Goal: Information Seeking & Learning: Learn about a topic

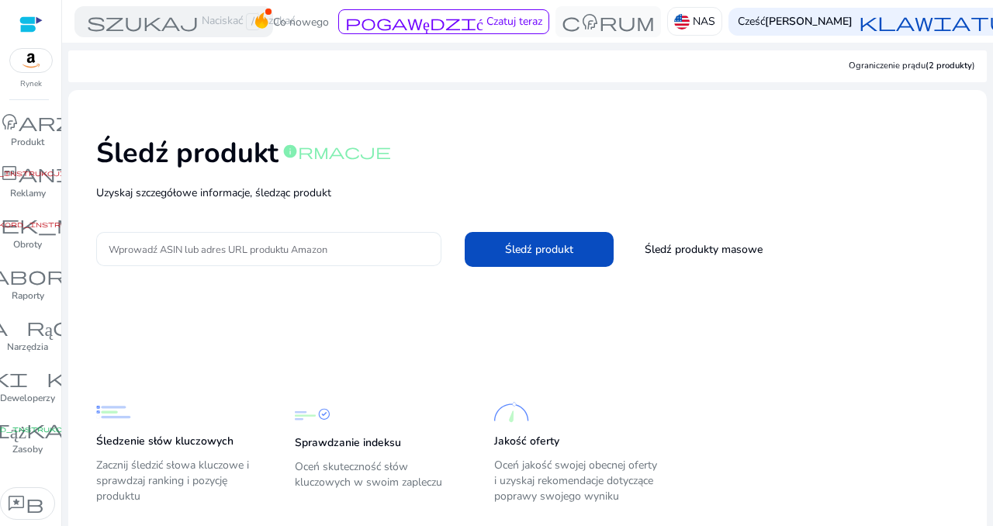
drag, startPoint x: 168, startPoint y: 239, endPoint x: 151, endPoint y: 255, distance: 23.0
click at [151, 255] on input "Wprowadź ASIN lub adres URL produktu Amazon" at bounding box center [269, 249] width 320 height 17
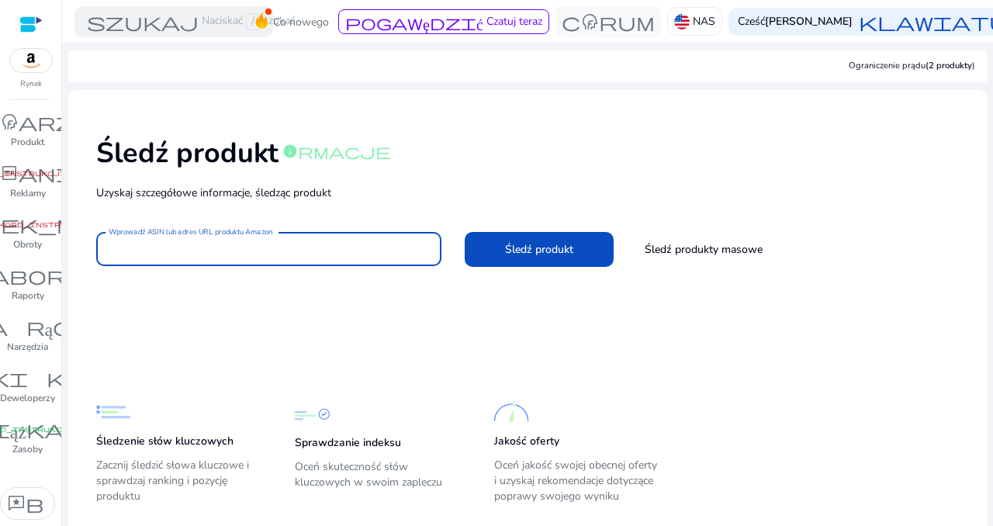
paste input "**********"
type input "**********"
click at [478, 251] on span at bounding box center [539, 249] width 149 height 37
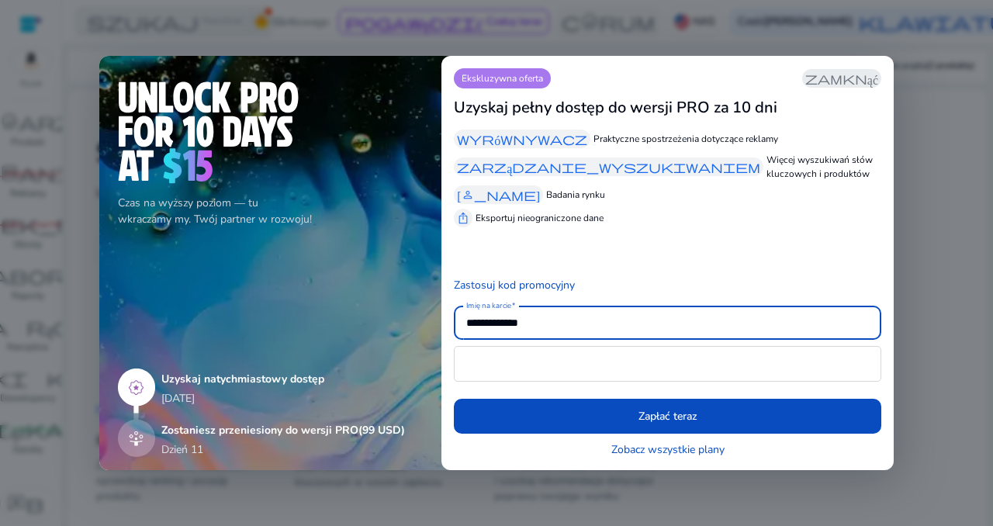
click at [858, 83] on font "zamknąć" at bounding box center [841, 79] width 73 height 16
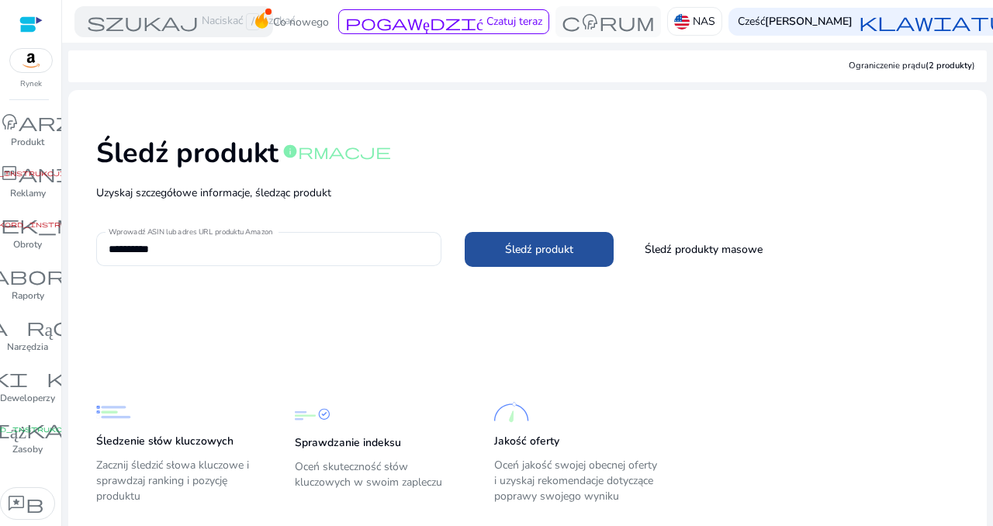
click at [526, 249] on font "Śledź produkt" at bounding box center [539, 249] width 68 height 15
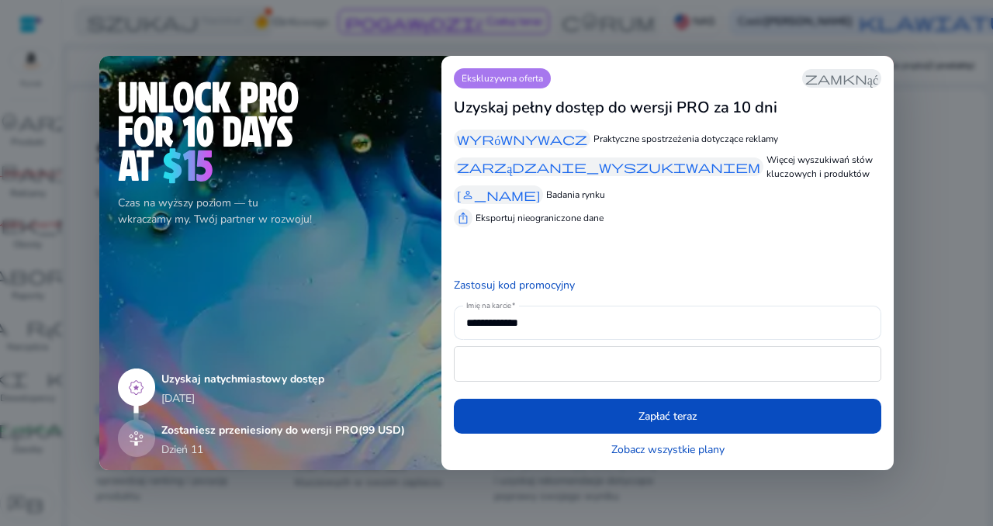
click at [854, 88] on app-icon "zamknąć" at bounding box center [841, 78] width 79 height 19
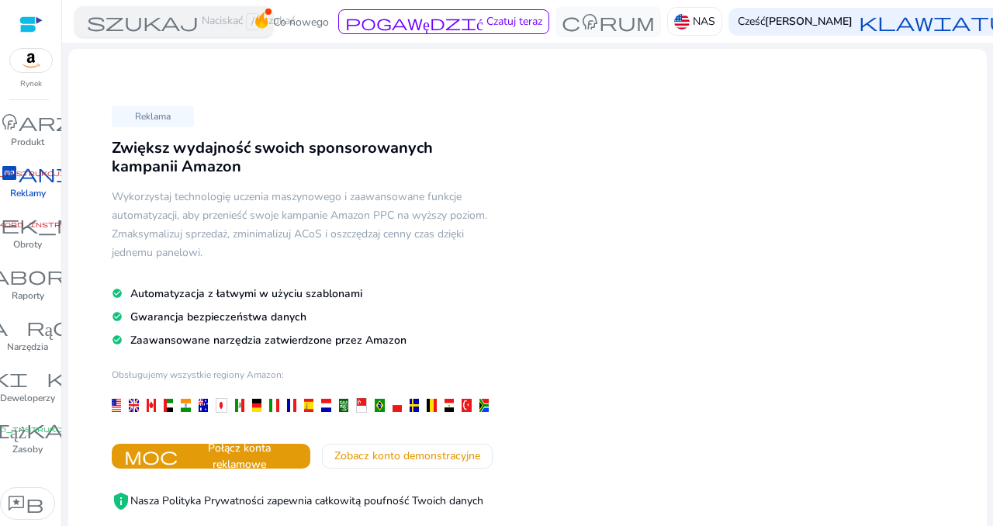
click at [135, 29] on font "szukaj" at bounding box center [143, 22] width 112 height 22
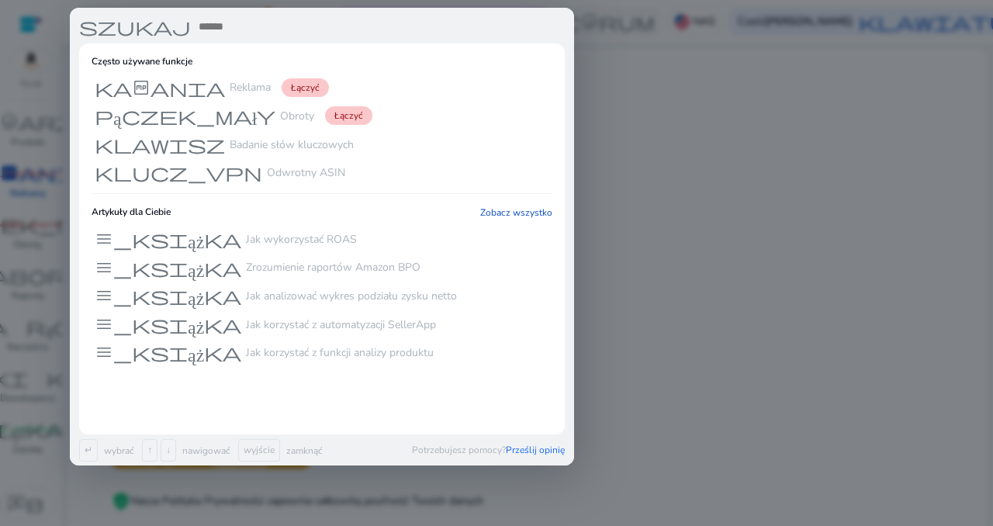
click at [688, 230] on div at bounding box center [496, 263] width 993 height 526
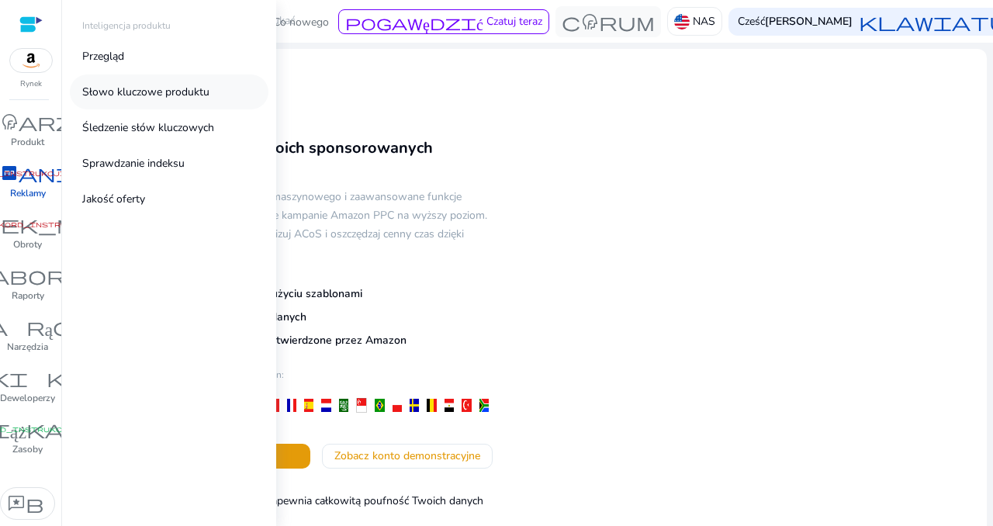
click at [177, 91] on font "Słowo kluczowe produktu" at bounding box center [145, 92] width 127 height 15
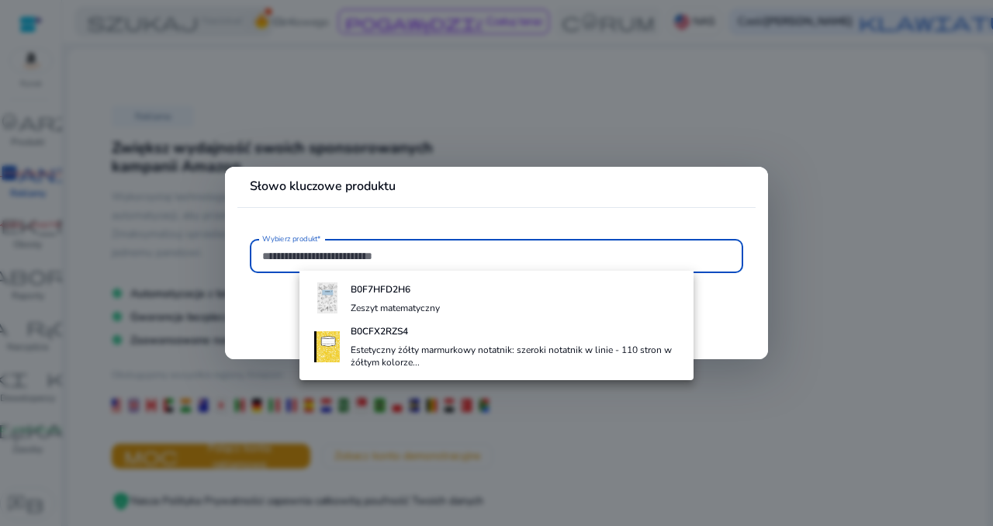
paste input "**********"
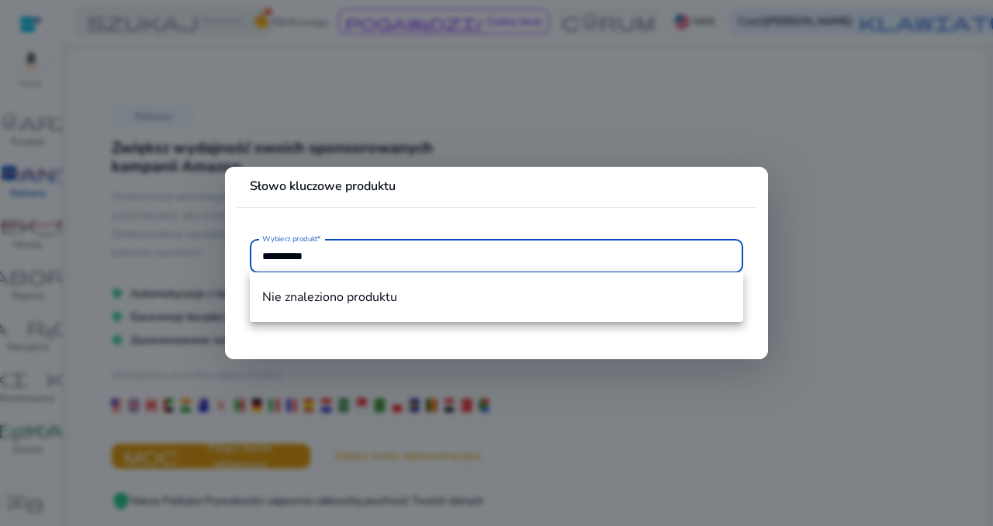
click at [423, 254] on input "**********" at bounding box center [496, 256] width 469 height 17
type input "**********"
click at [388, 119] on div at bounding box center [496, 263] width 993 height 526
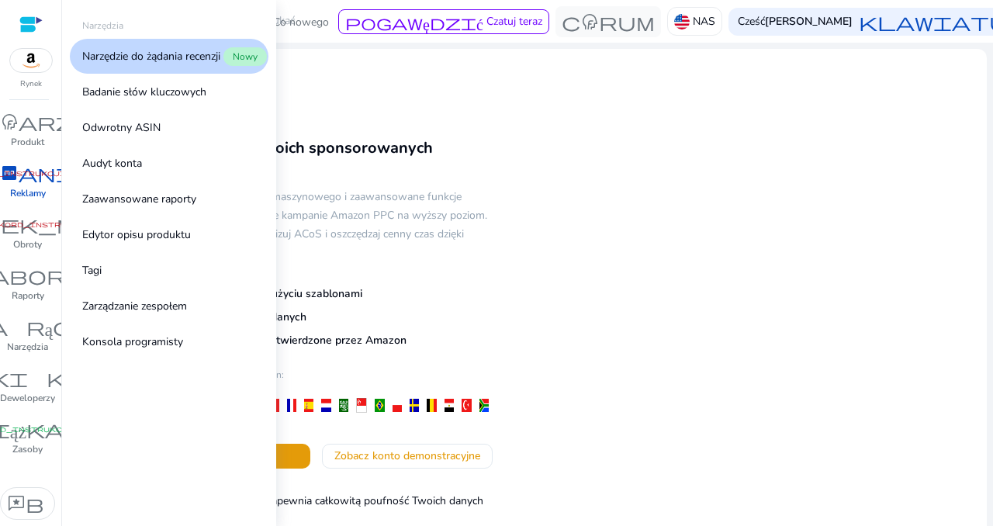
drag, startPoint x: 32, startPoint y: 335, endPoint x: 129, endPoint y: 403, distance: 118.6
click at [129, 403] on div "Narzędzia Narzędzie do żądania recenzji Nowy Badanie słów kluczowych Odwrotny A…" at bounding box center [169, 263] width 214 height 526
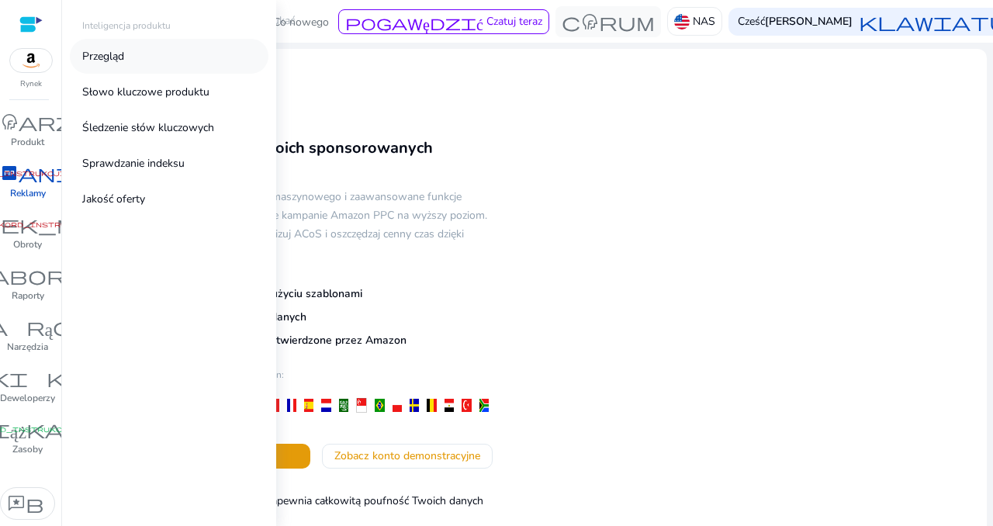
drag, startPoint x: 182, startPoint y: 92, endPoint x: 182, endPoint y: 57, distance: 34.1
click at [182, 57] on link "Przegląd" at bounding box center [169, 56] width 199 height 35
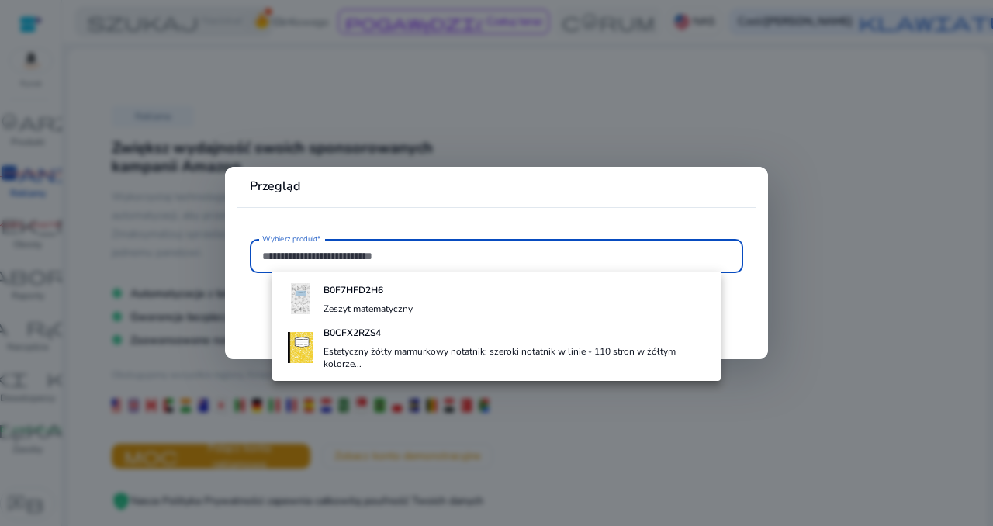
click at [388, 256] on input "Wybierz produkt*" at bounding box center [496, 256] width 469 height 17
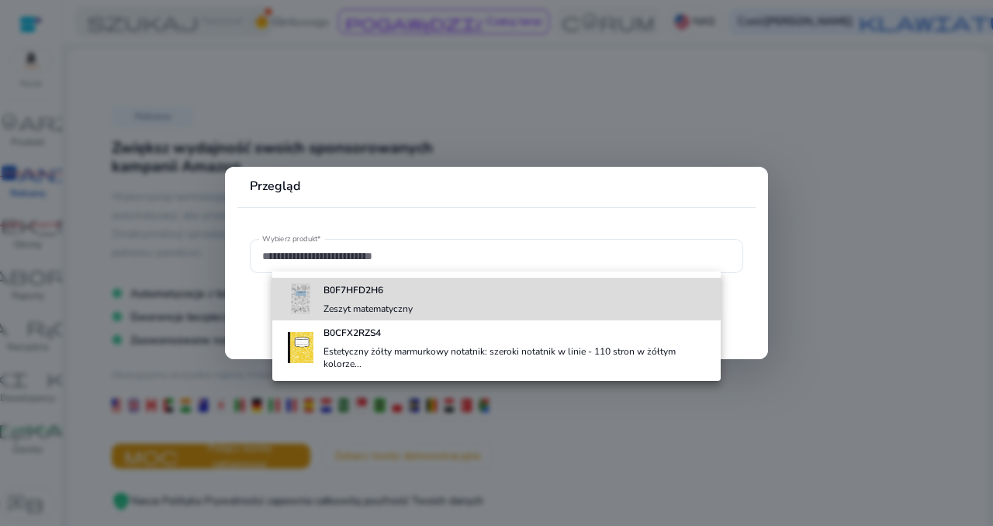
click at [377, 294] on font "B0F7HFD2H6" at bounding box center [354, 290] width 60 height 12
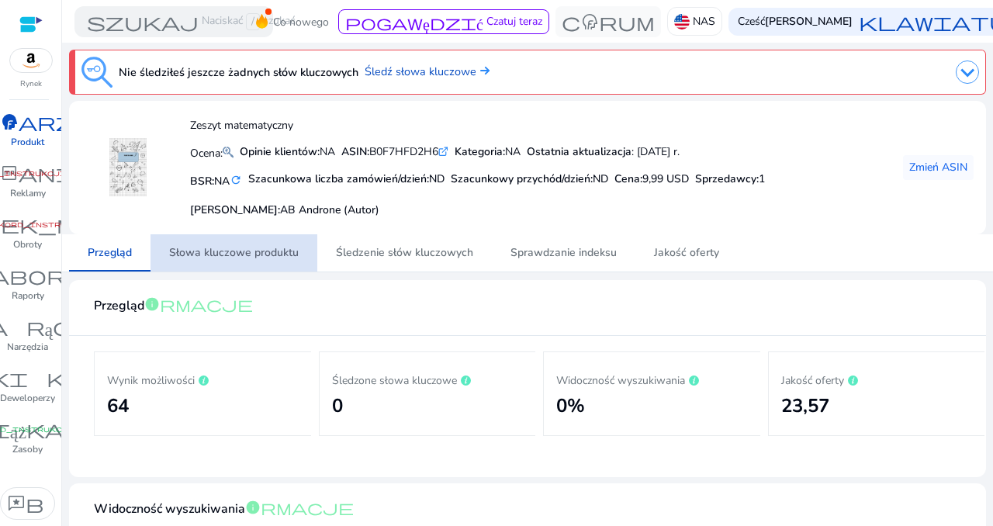
click at [249, 246] on font "Słowa kluczowe produktu" at bounding box center [234, 252] width 130 height 15
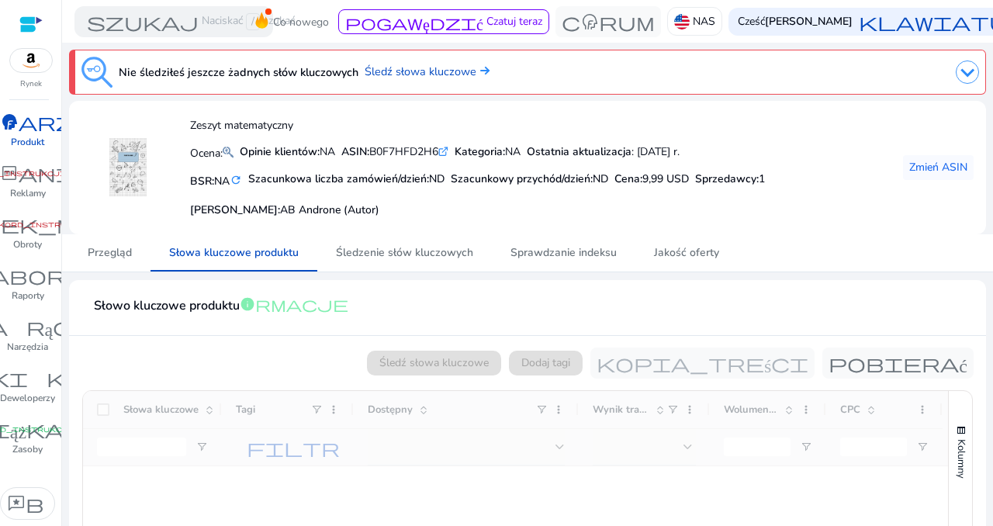
scroll to position [233, 0]
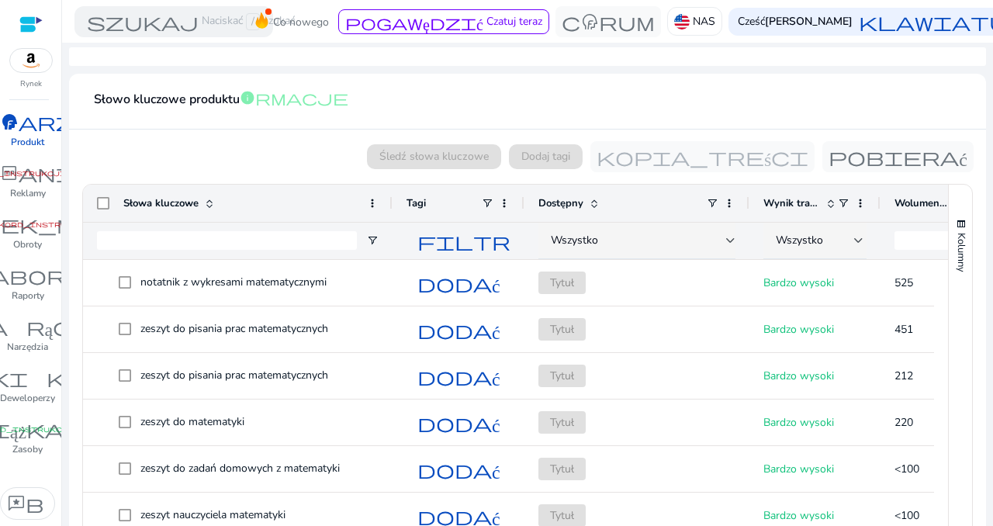
drag, startPoint x: 217, startPoint y: 198, endPoint x: 388, endPoint y: 232, distance: 174.1
click at [388, 232] on div "Słowa kluczowe Tagi Dostępny" at bounding box center [605, 222] width 1044 height 74
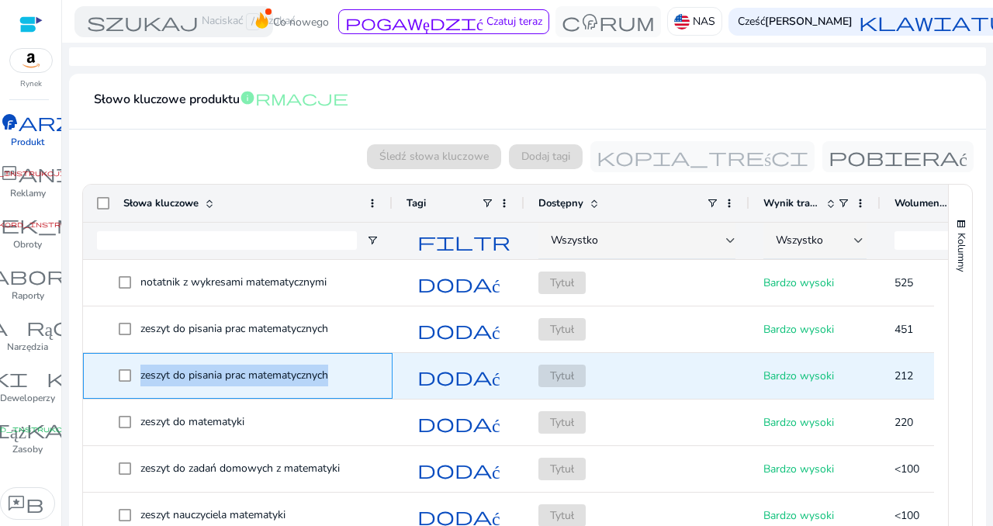
drag, startPoint x: 344, startPoint y: 371, endPoint x: 141, endPoint y: 372, distance: 202.5
click at [141, 372] on span "zeszyt do pisania prac matematycznych" at bounding box center [249, 376] width 260 height 32
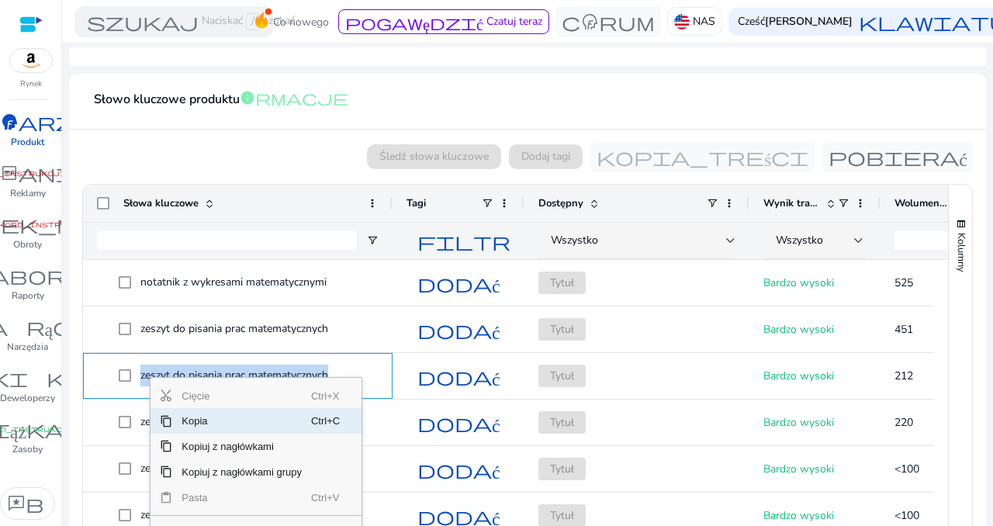
click at [185, 420] on font "Kopia" at bounding box center [195, 421] width 26 height 12
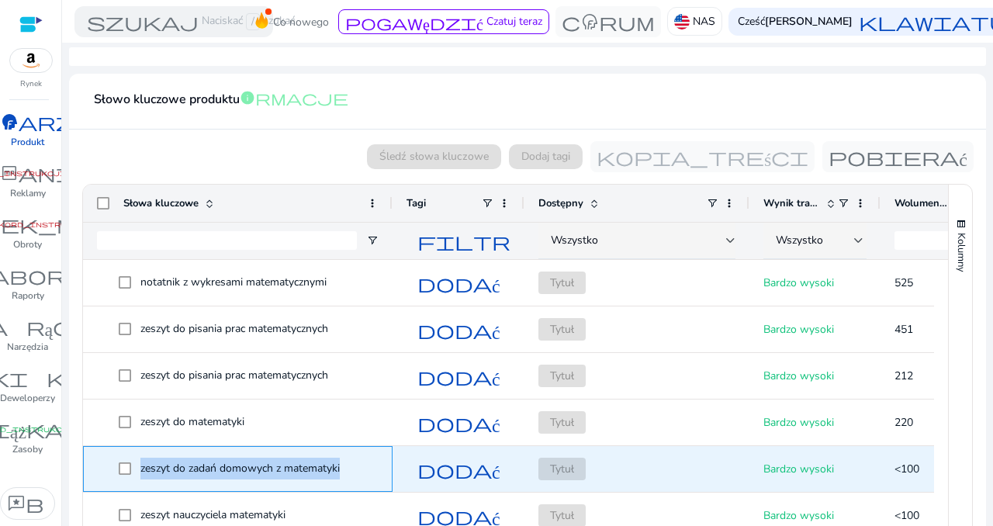
drag, startPoint x: 359, startPoint y: 465, endPoint x: 133, endPoint y: 468, distance: 225.8
click at [133, 468] on span "zeszyt do zadań domowych z matematyki" at bounding box center [249, 469] width 260 height 32
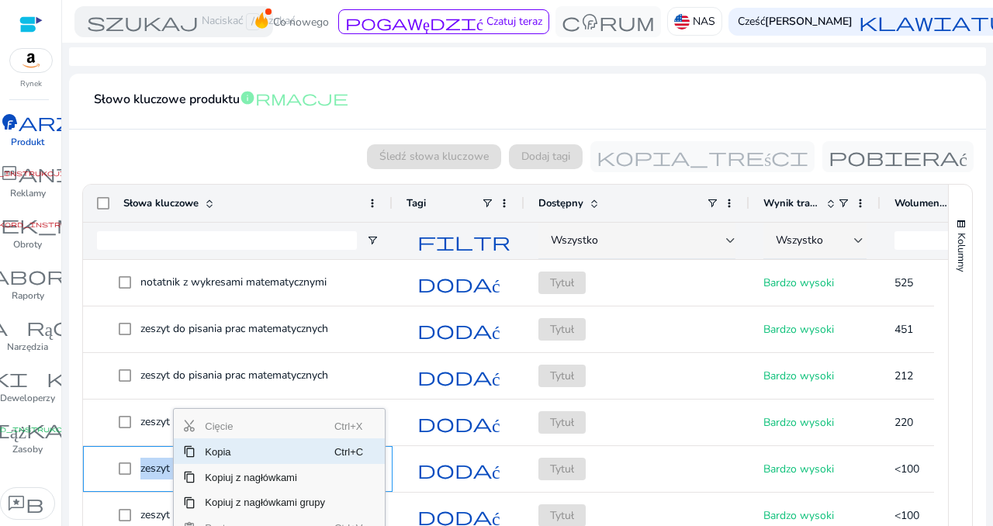
click at [211, 454] on font "Kopia" at bounding box center [218, 451] width 26 height 12
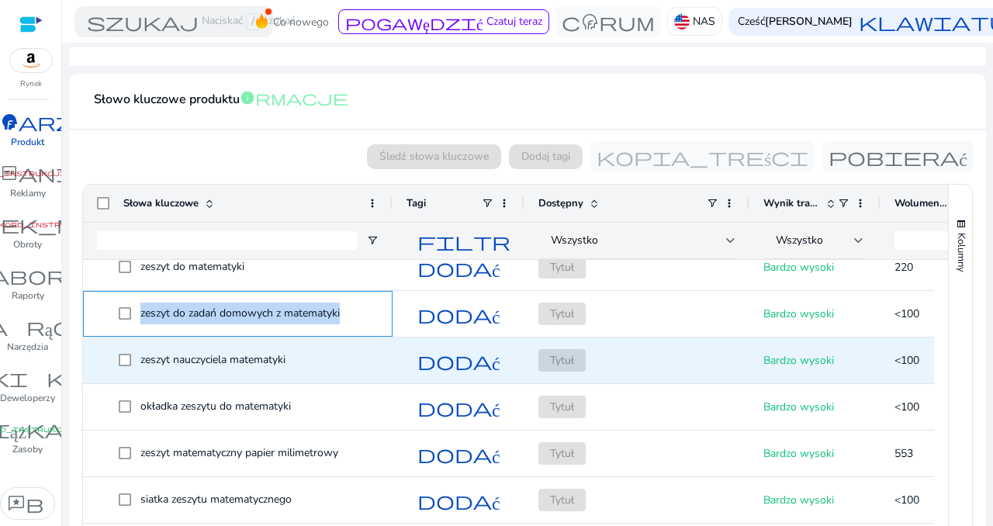
scroll to position [155, 0]
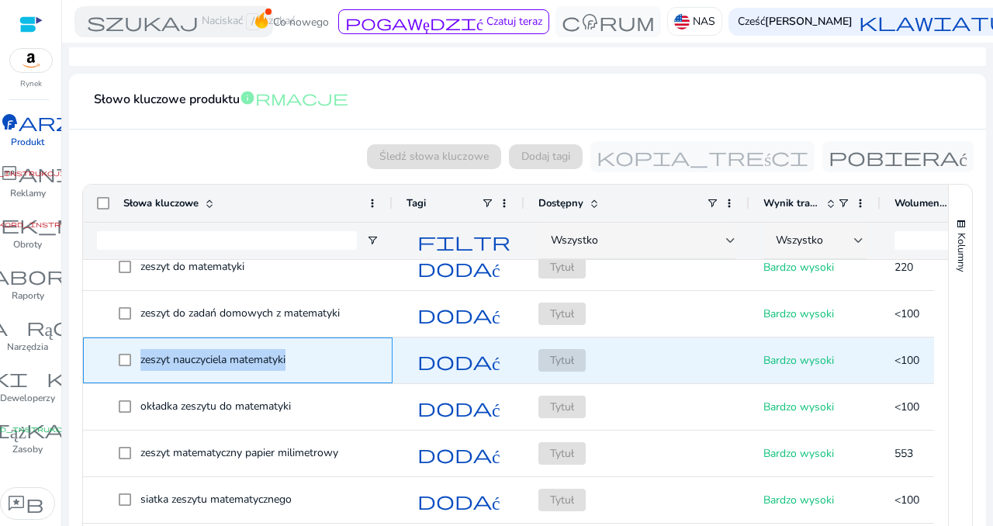
drag, startPoint x: 305, startPoint y: 356, endPoint x: 141, endPoint y: 362, distance: 163.8
click at [141, 362] on span "zeszyt nauczyciela matematyki" at bounding box center [249, 361] width 260 height 32
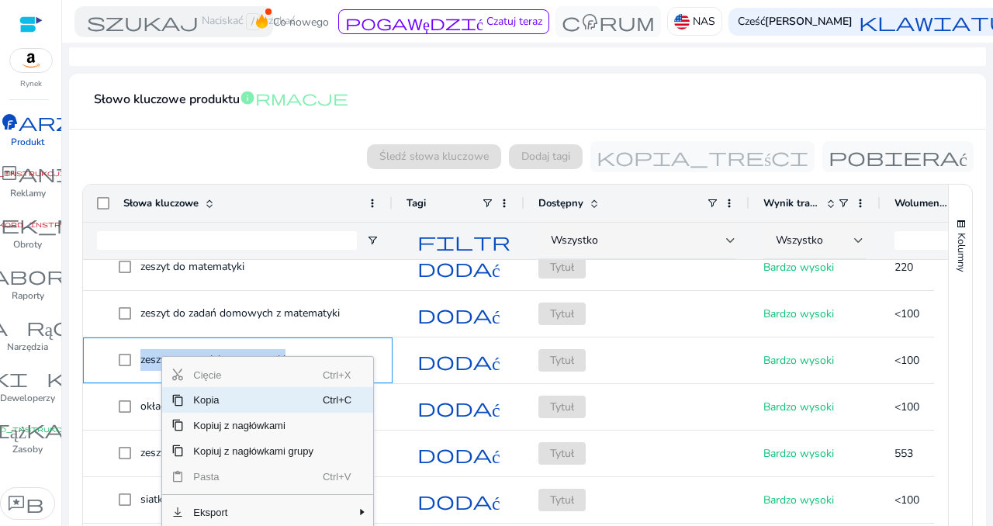
click at [196, 405] on font "Kopia" at bounding box center [206, 400] width 26 height 12
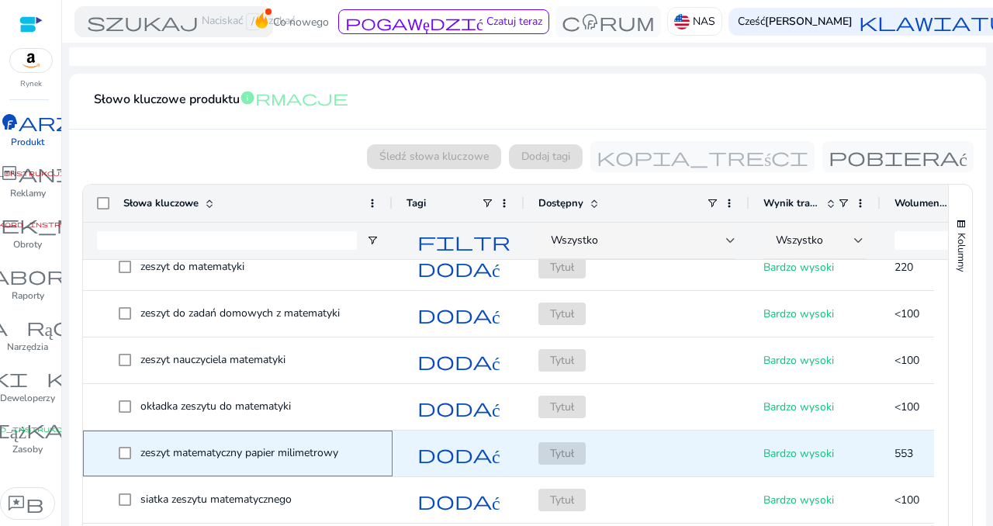
drag, startPoint x: 347, startPoint y: 451, endPoint x: 349, endPoint y: 462, distance: 11.9
click at [351, 452] on span "zeszyt matematyczny papier milimetrowy" at bounding box center [249, 454] width 260 height 32
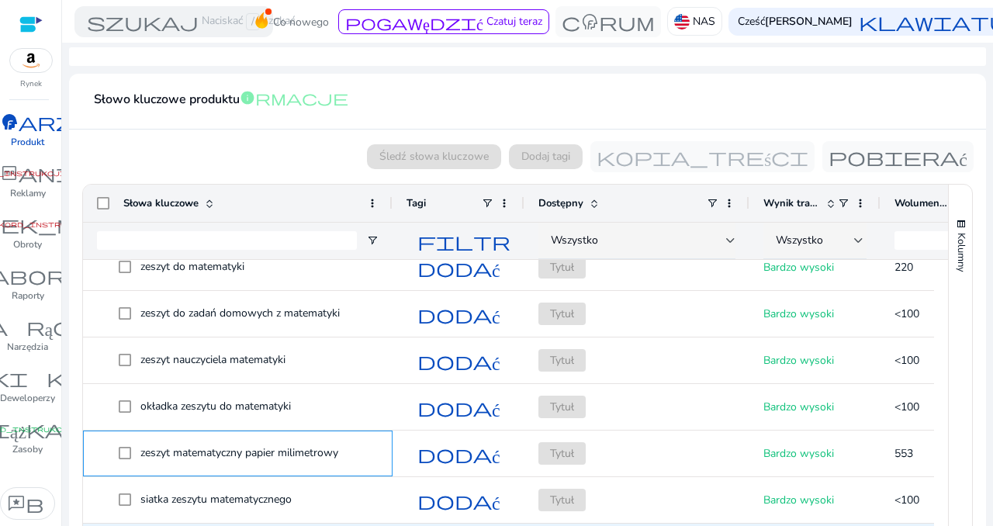
scroll to position [310, 0]
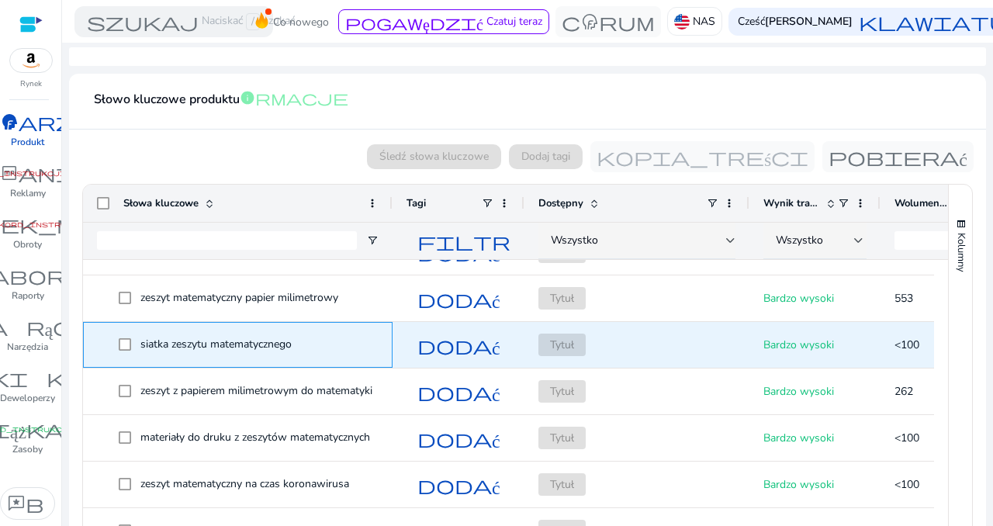
drag, startPoint x: 309, startPoint y: 322, endPoint x: 311, endPoint y: 332, distance: 10.4
click at [311, 332] on div "siatka zeszytu matematycznego" at bounding box center [238, 345] width 282 height 44
drag, startPoint x: 265, startPoint y: 341, endPoint x: 140, endPoint y: 345, distance: 125.8
click at [140, 345] on span "siatka zeszytu matematycznego" at bounding box center [249, 345] width 260 height 32
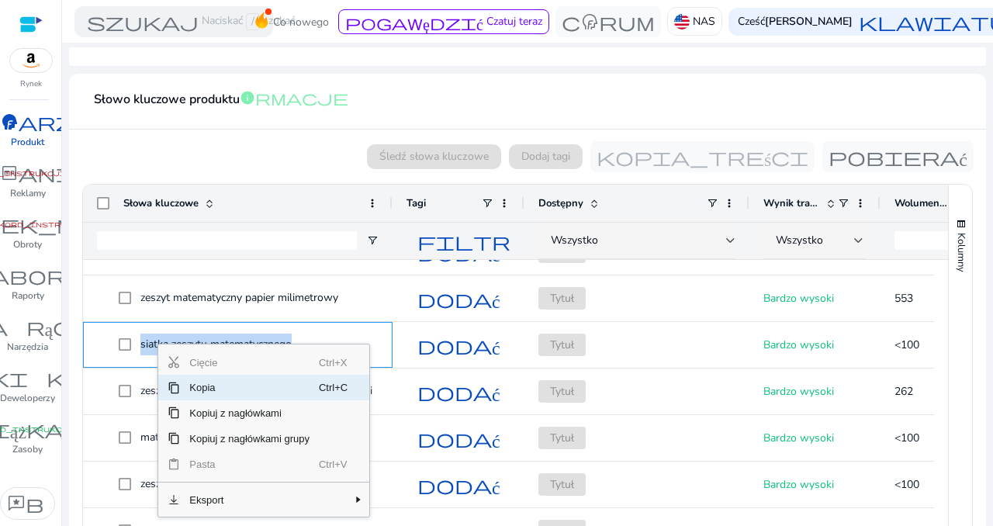
click at [207, 392] on font "Kopia" at bounding box center [202, 388] width 26 height 12
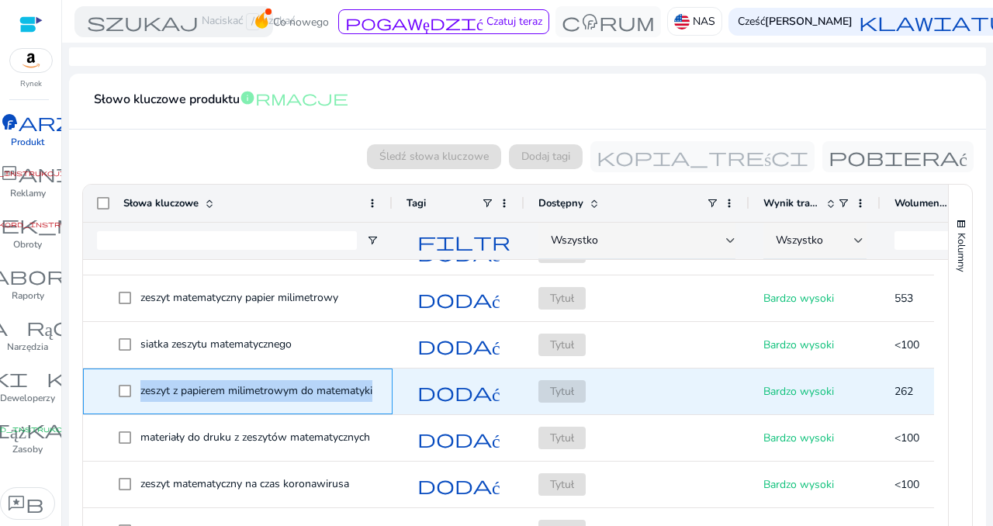
drag, startPoint x: 386, startPoint y: 389, endPoint x: 142, endPoint y: 393, distance: 244.5
click at [142, 393] on div "zeszyt z papierem milimetrowym do matematyki" at bounding box center [238, 392] width 310 height 46
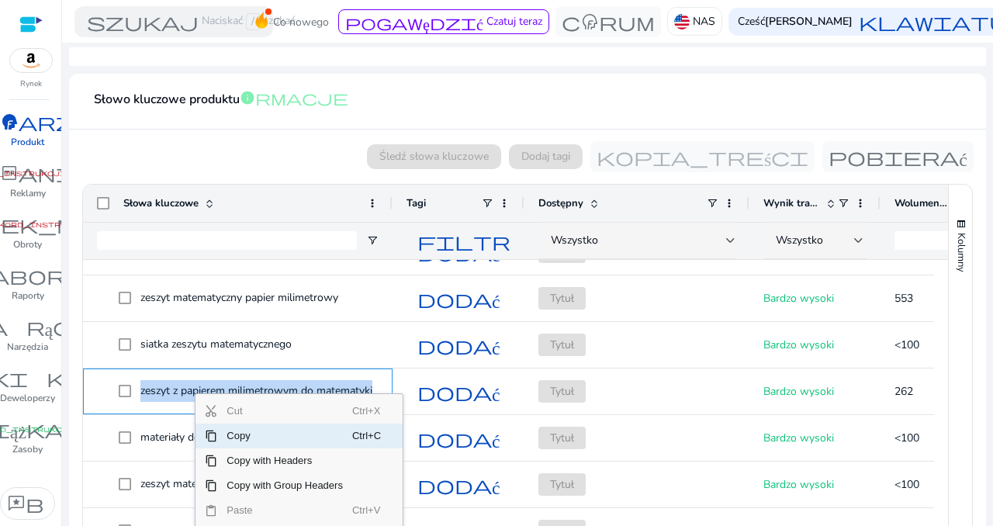
click at [234, 433] on span "Copy" at bounding box center [284, 436] width 135 height 25
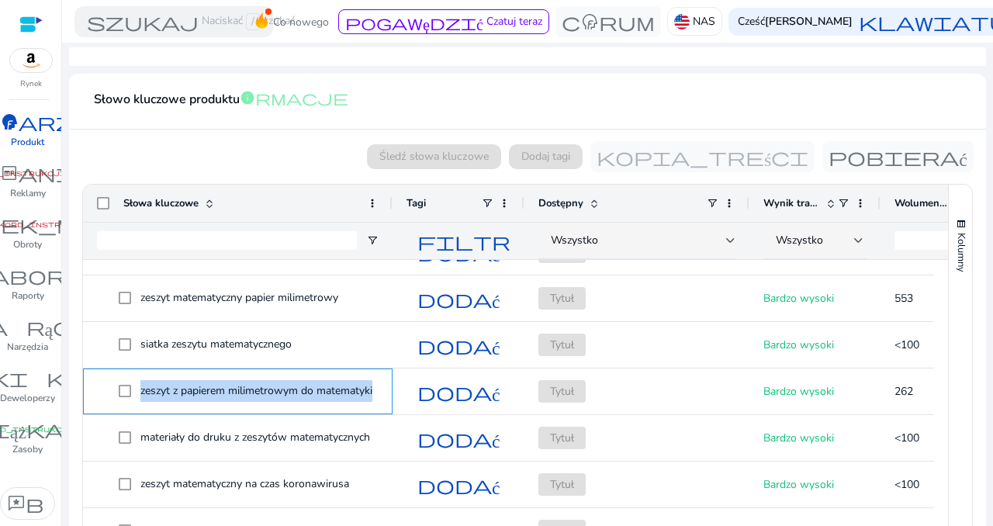
scroll to position [466, 0]
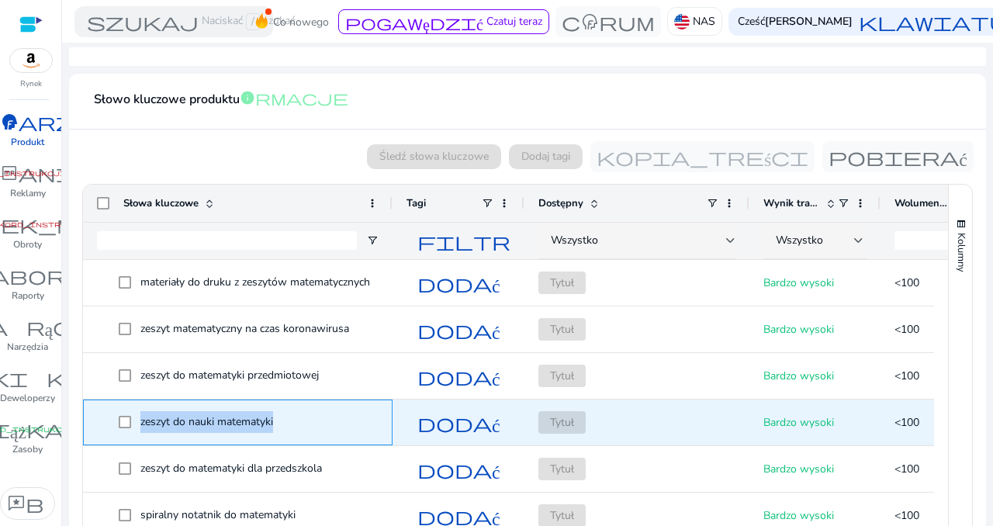
drag, startPoint x: 289, startPoint y: 420, endPoint x: 138, endPoint y: 428, distance: 150.7
click at [138, 428] on span "zeszyt do nauki matematyki" at bounding box center [249, 423] width 260 height 32
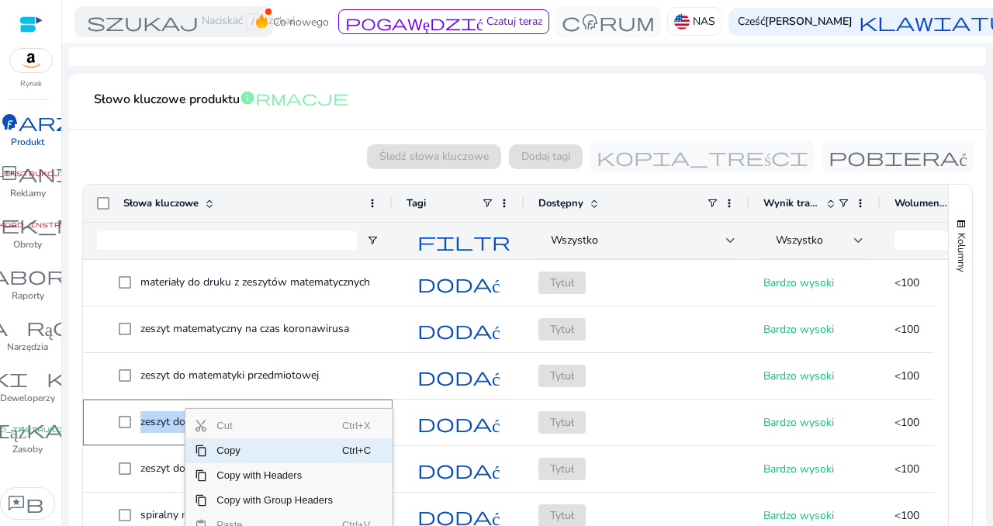
click at [222, 444] on span "Copy" at bounding box center [274, 450] width 135 height 25
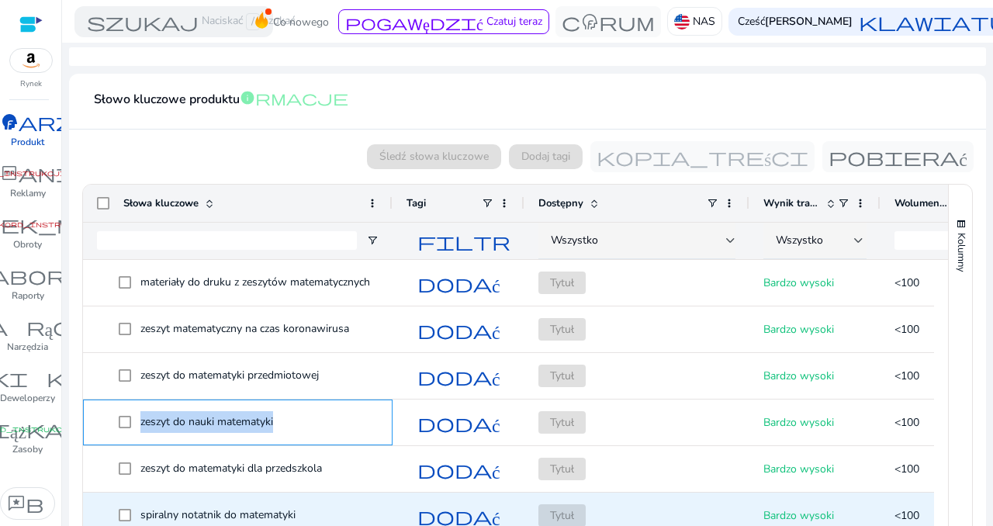
scroll to position [621, 0]
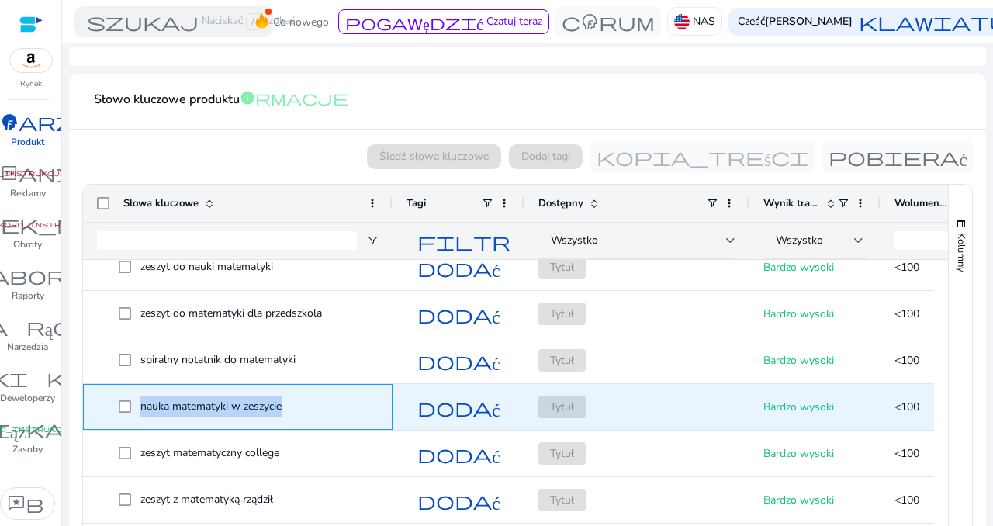
drag, startPoint x: 296, startPoint y: 406, endPoint x: 141, endPoint y: 410, distance: 155.3
click at [141, 410] on span "nauka matematyki w zeszycie" at bounding box center [249, 407] width 260 height 32
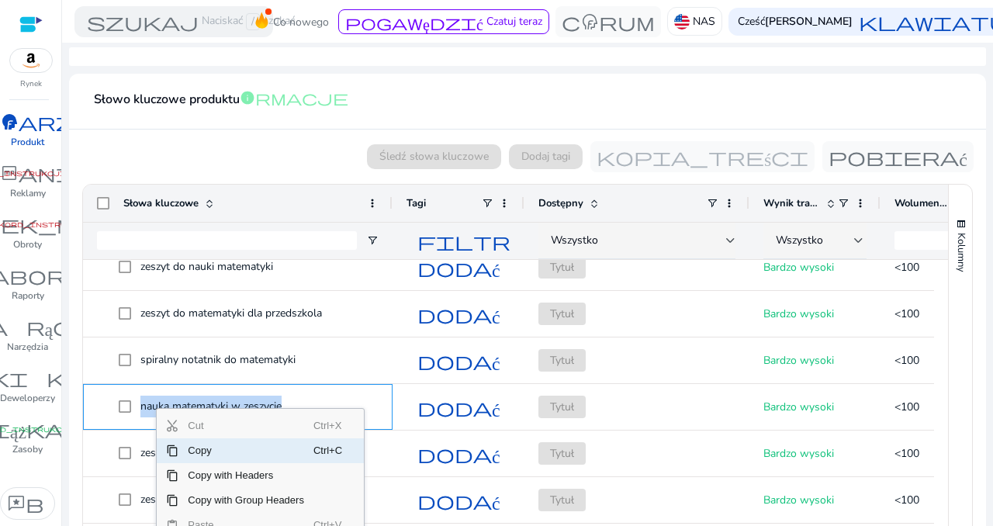
click at [188, 441] on span "Copy" at bounding box center [245, 450] width 135 height 25
